Goal: Information Seeking & Learning: Learn about a topic

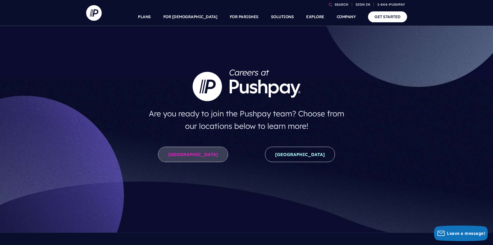
click at [196, 153] on link "[GEOGRAPHIC_DATA]" at bounding box center [193, 154] width 70 height 15
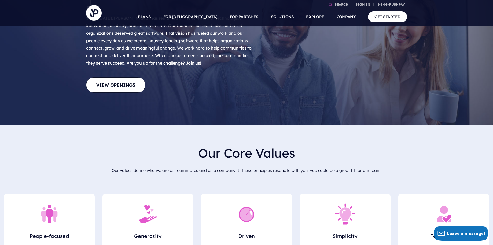
scroll to position [104, 0]
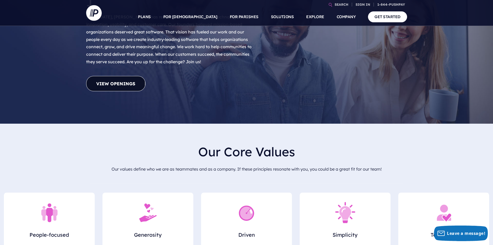
click at [121, 76] on link "View Openings" at bounding box center [115, 83] width 59 height 15
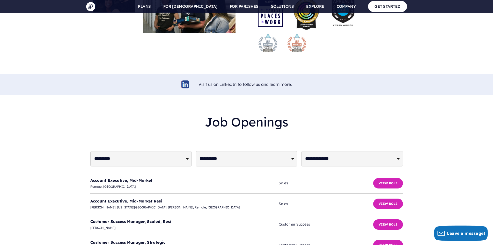
scroll to position [1207, 0]
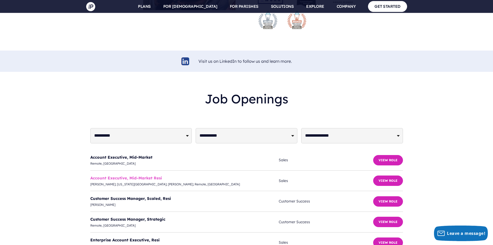
click at [147, 175] on link "Account Executive, Mid-Market Resi" at bounding box center [126, 177] width 72 height 5
click at [136, 237] on link "Enterprise Account Executive, Resi" at bounding box center [124, 239] width 69 height 5
